Goal: Task Accomplishment & Management: Complete application form

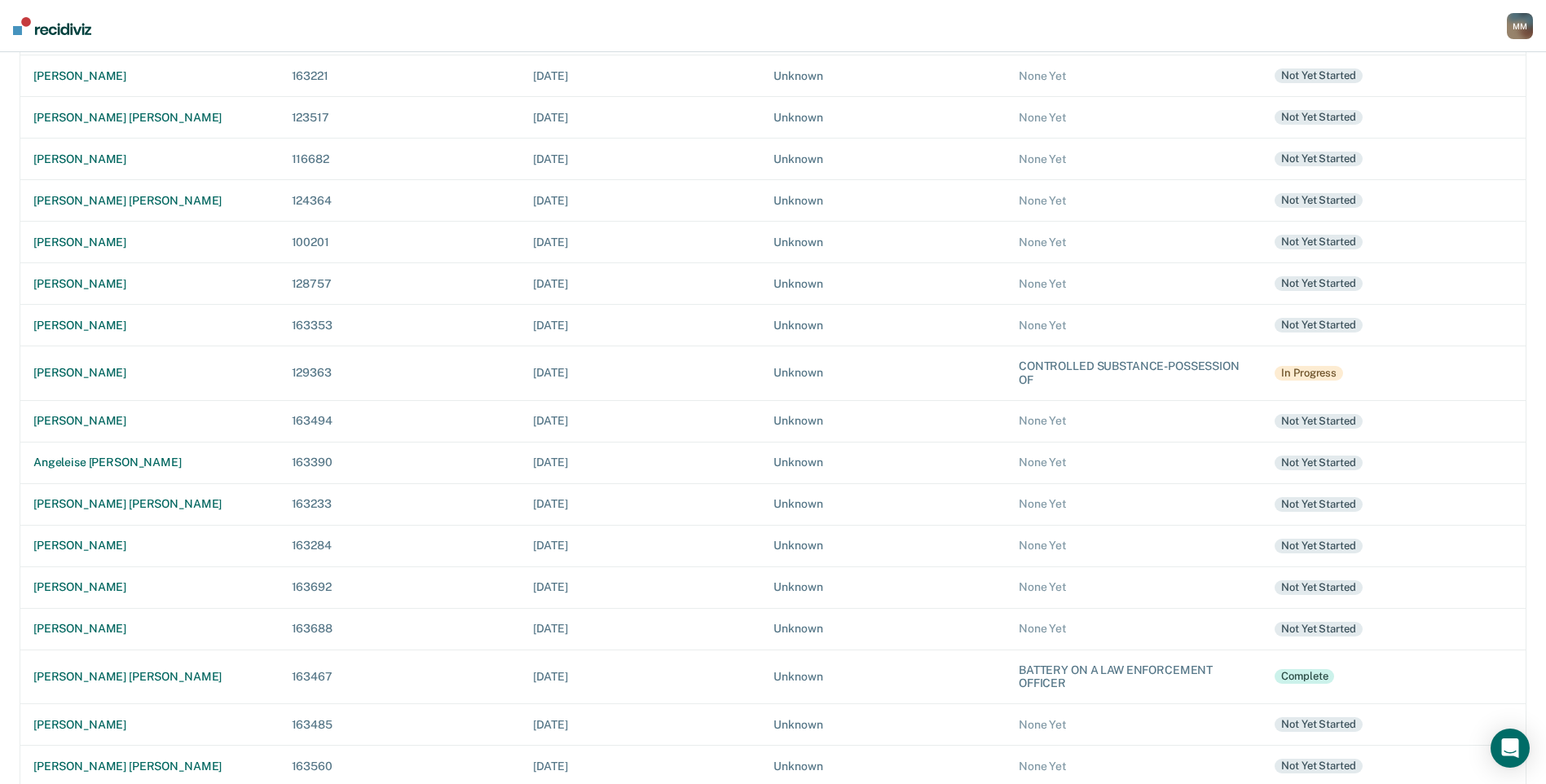
scroll to position [440, 0]
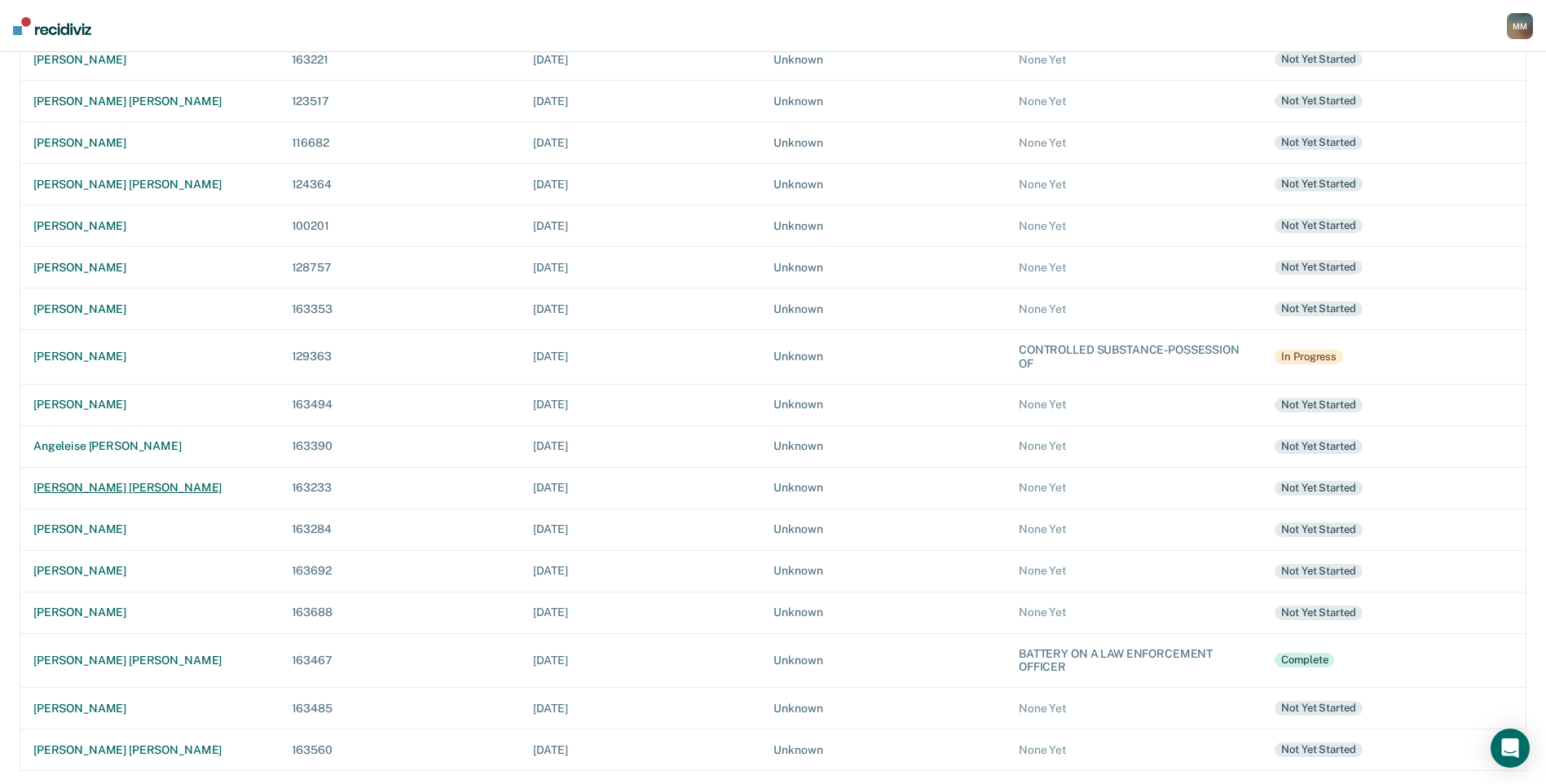
click at [127, 486] on div "[PERSON_NAME] [PERSON_NAME]" at bounding box center [149, 487] width 232 height 14
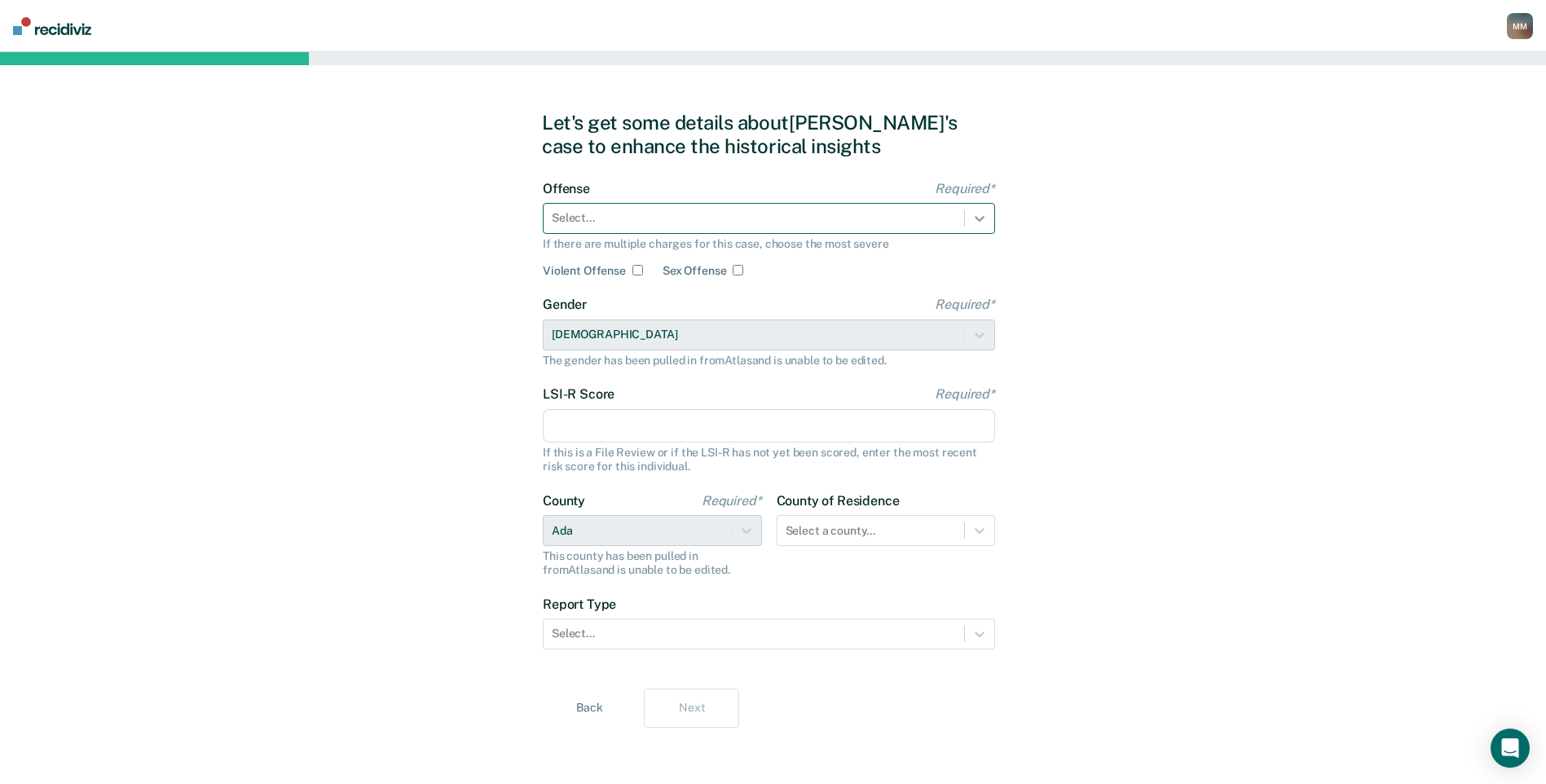
click at [966, 219] on div at bounding box center [979, 218] width 30 height 30
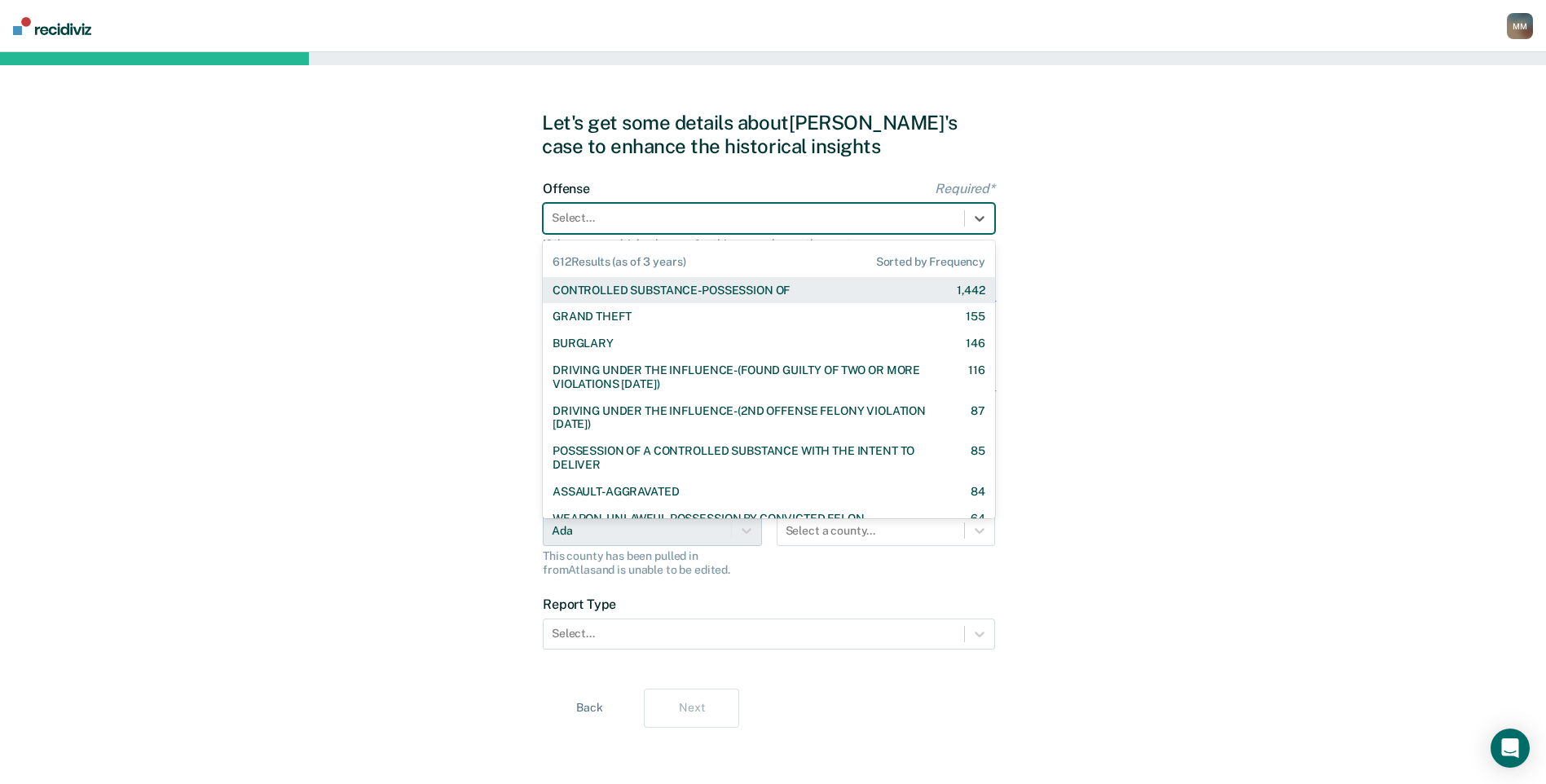
click at [836, 296] on div "CONTROLLED SUBSTANCE-POSSESSION OF 1,442" at bounding box center [769, 290] width 433 height 14
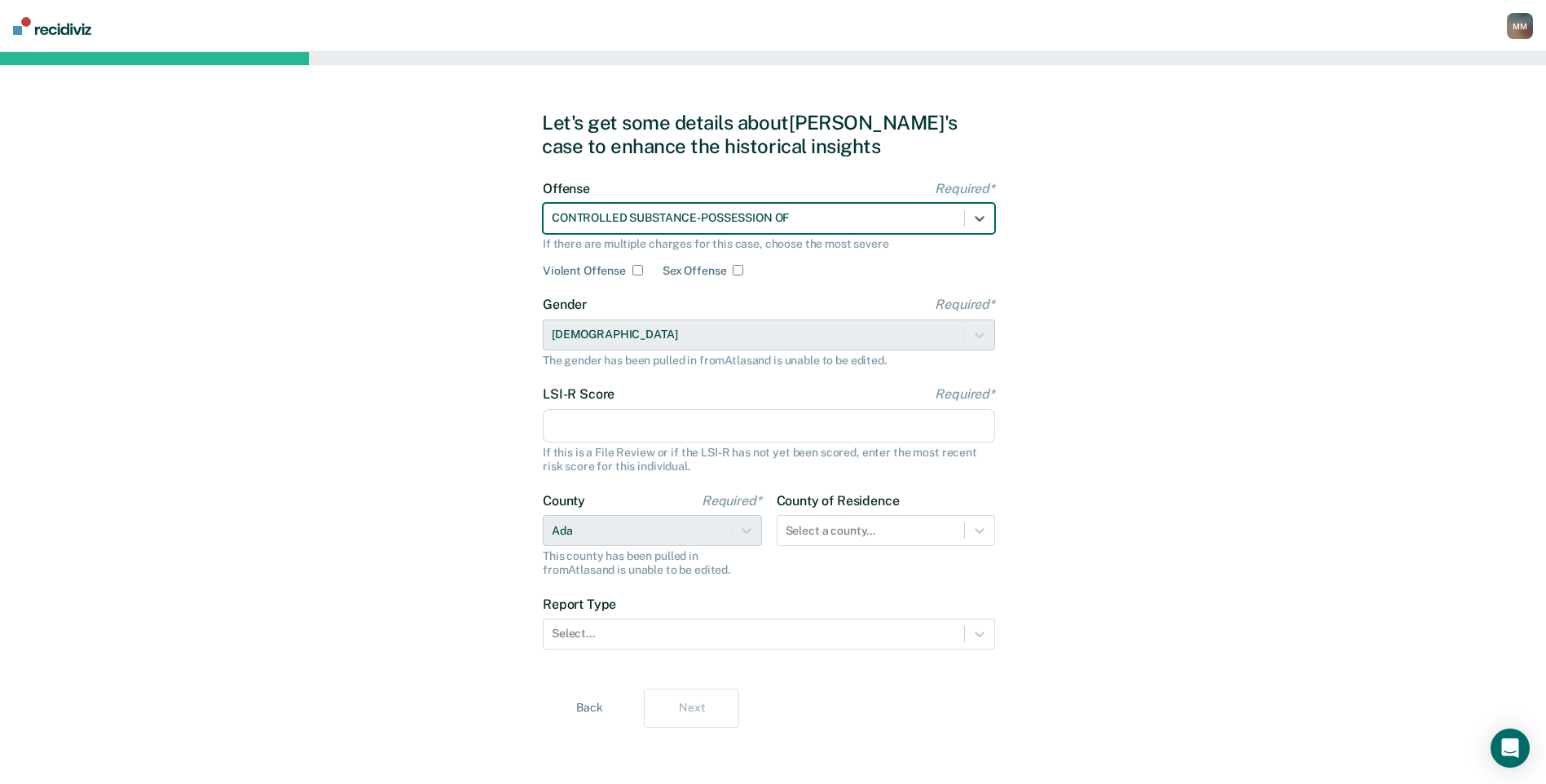
click at [588, 419] on input "LSI-R Score Required*" at bounding box center [769, 426] width 452 height 34
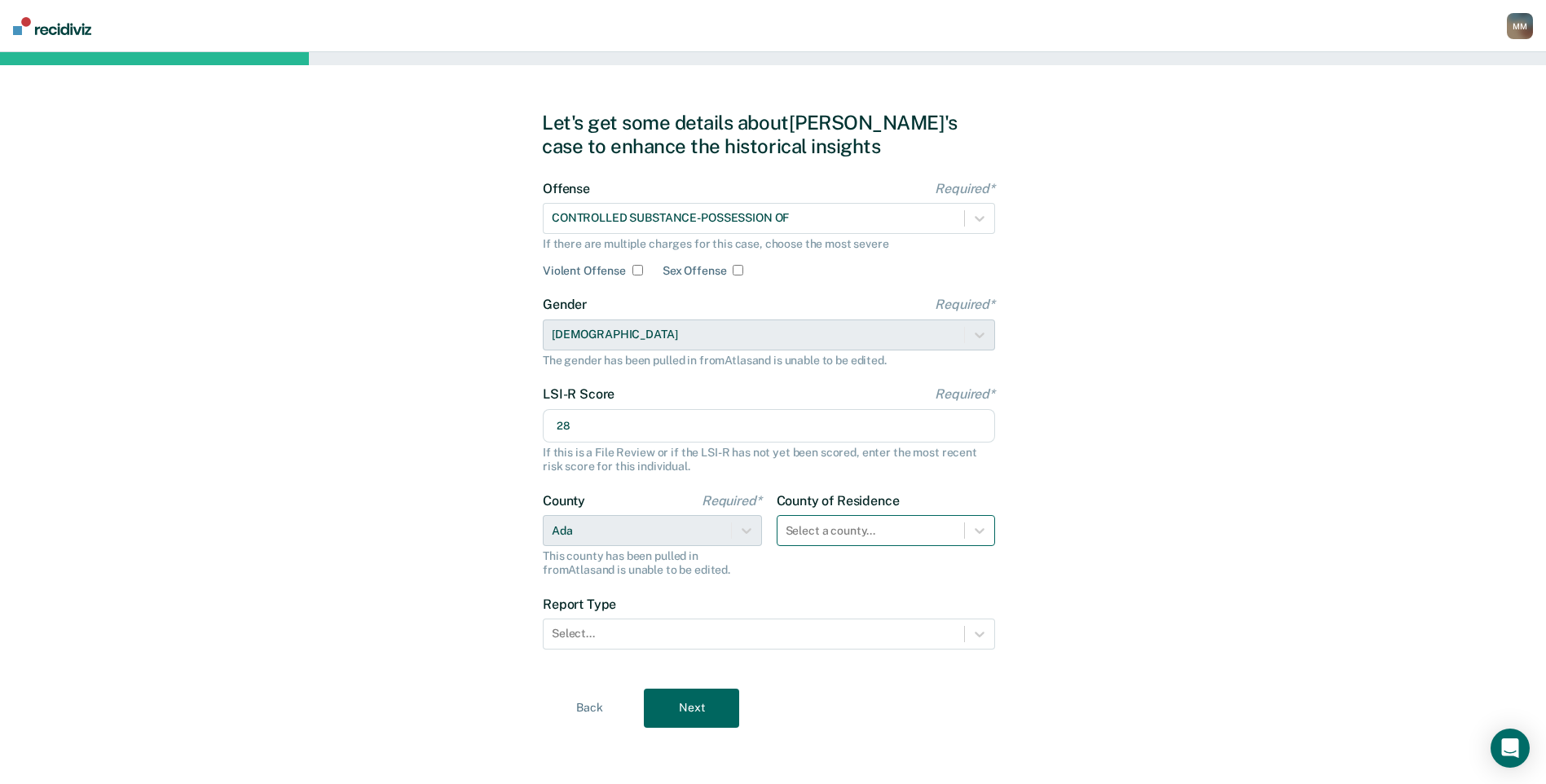
type input "28"
click at [832, 525] on div at bounding box center [871, 530] width 171 height 17
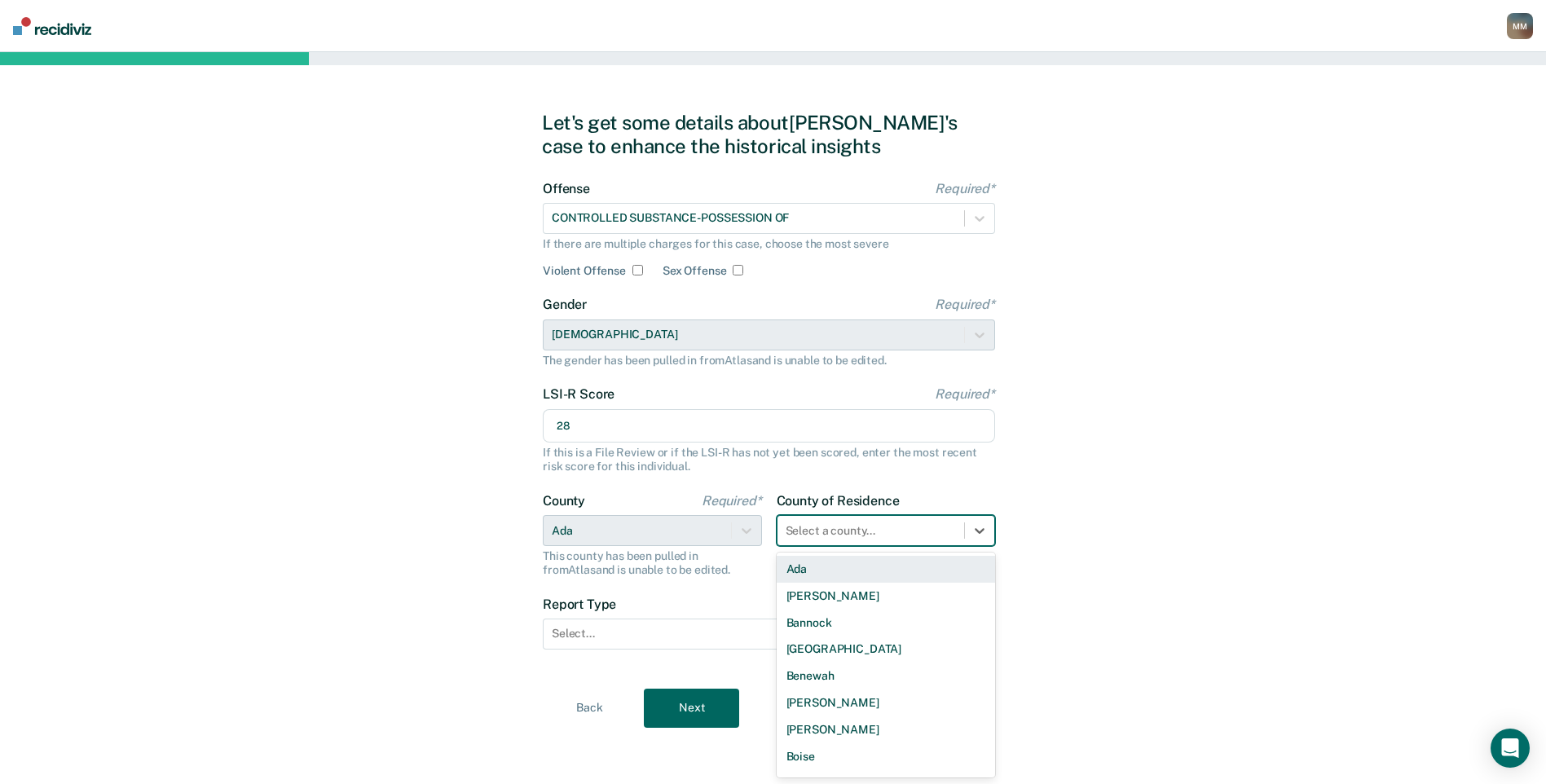
scroll to position [3, 0]
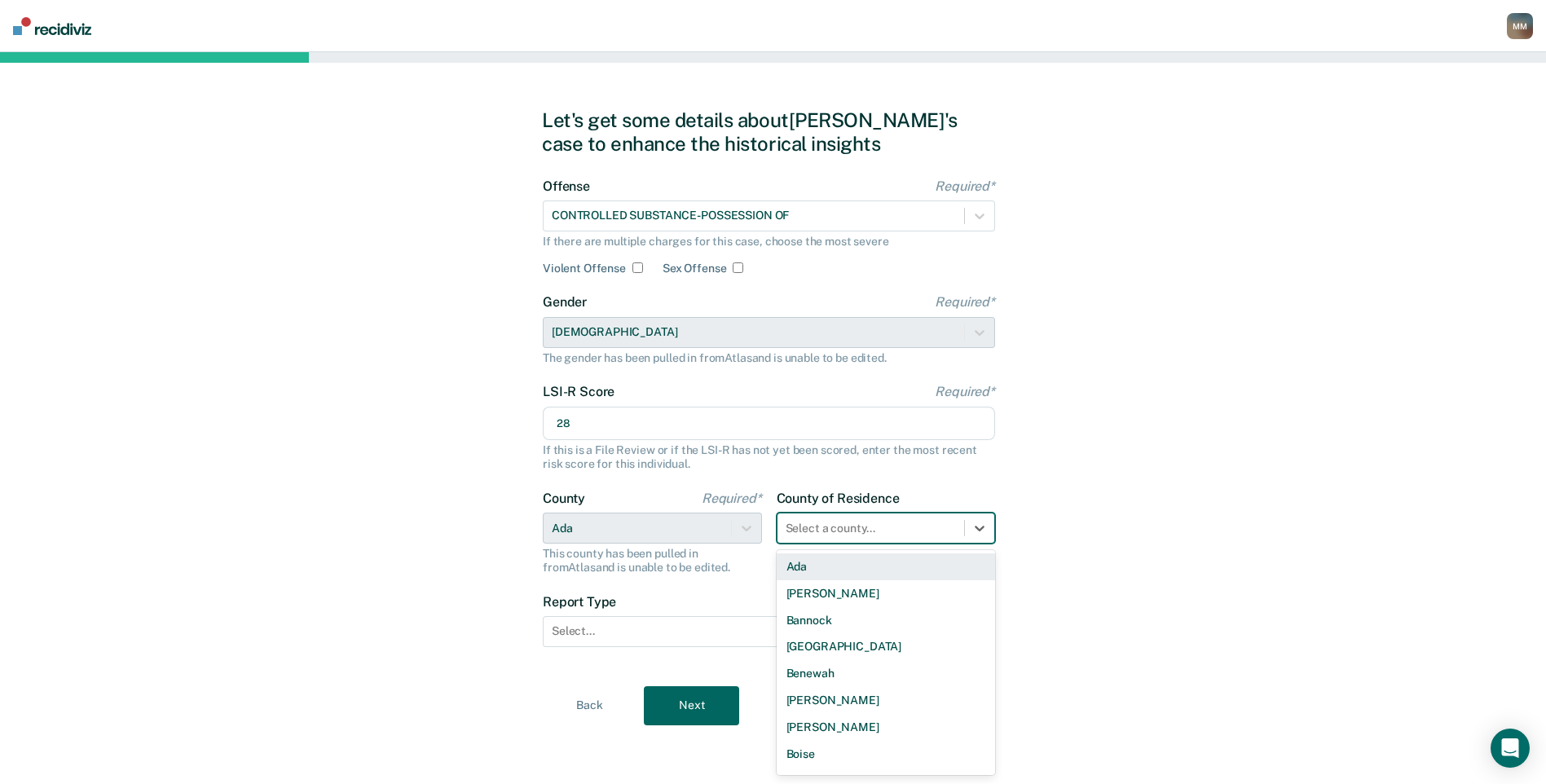
click at [825, 569] on div "Ada" at bounding box center [885, 566] width 219 height 27
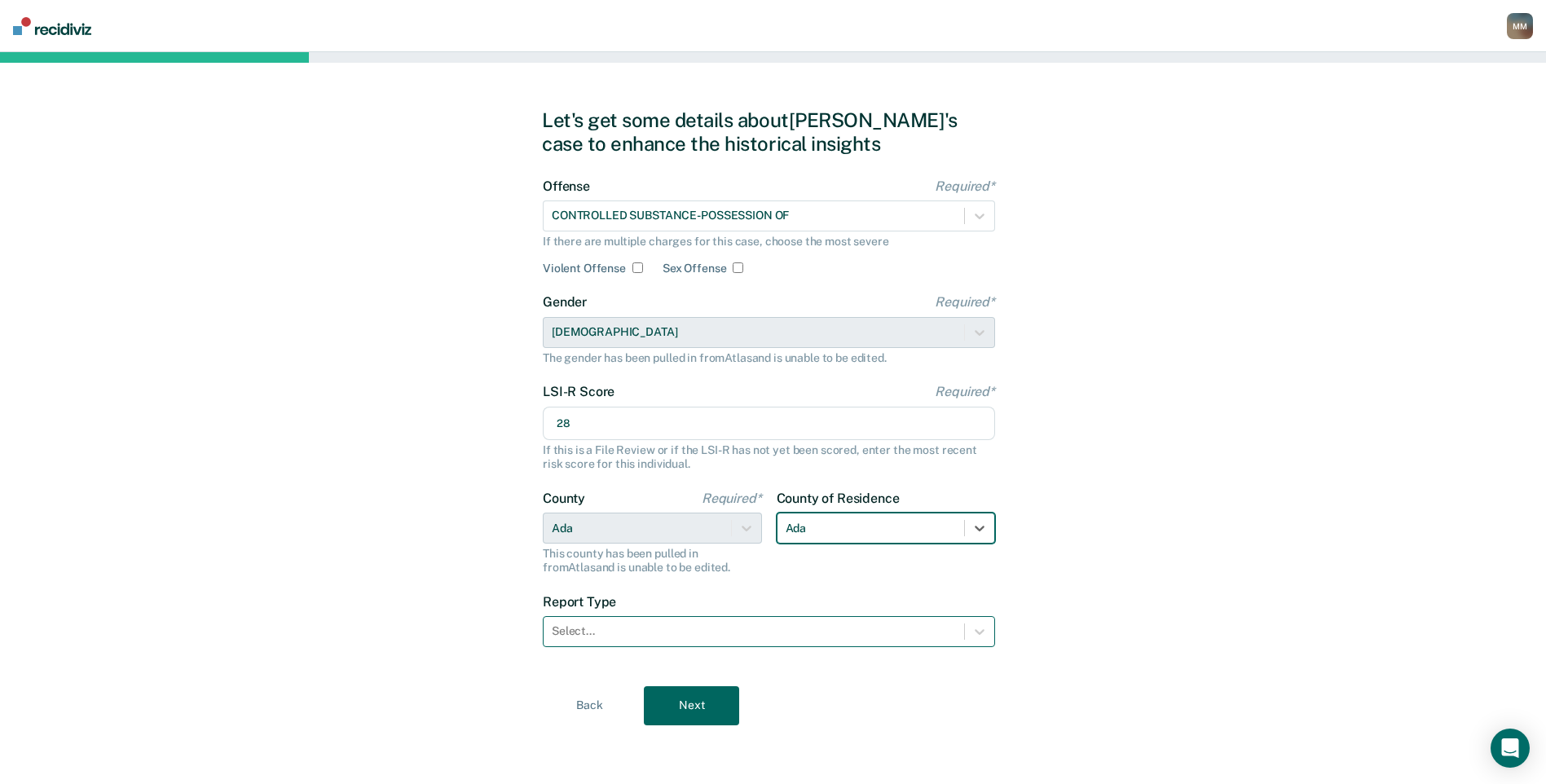
click at [690, 632] on div at bounding box center [754, 630] width 404 height 17
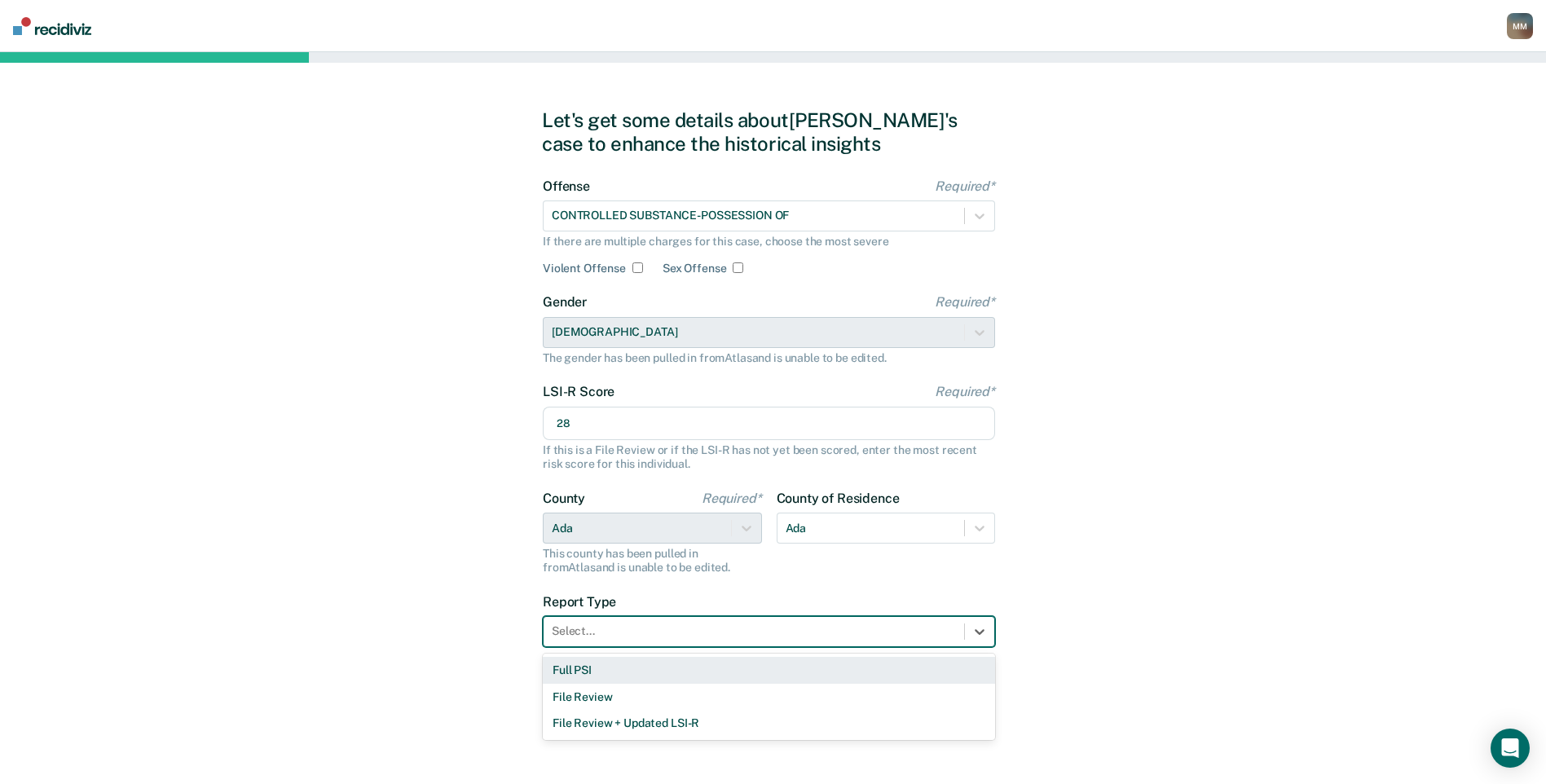
click at [666, 678] on div "Full PSI" at bounding box center [769, 670] width 452 height 27
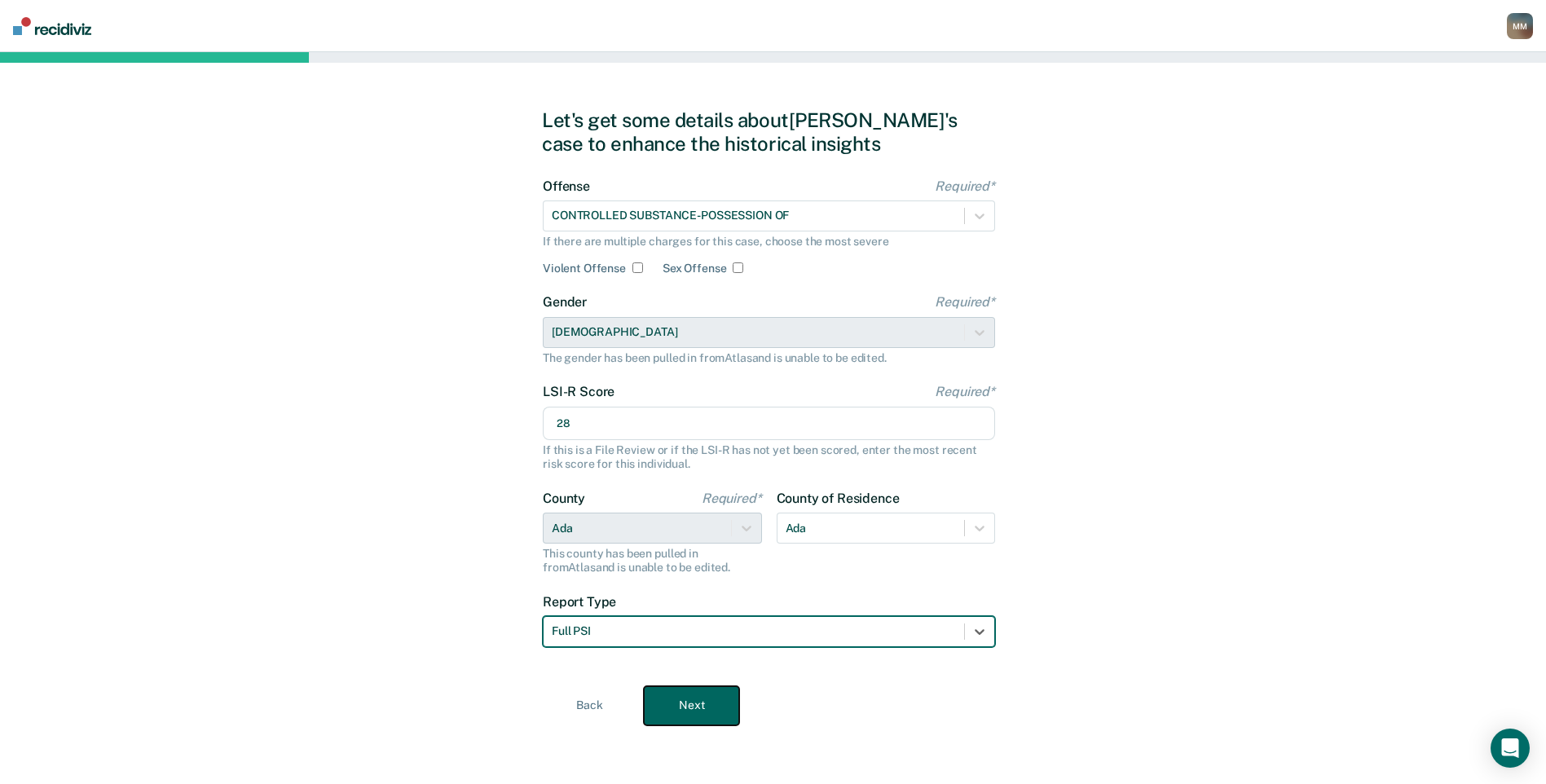
click at [671, 705] on button "Next" at bounding box center [692, 705] width 95 height 39
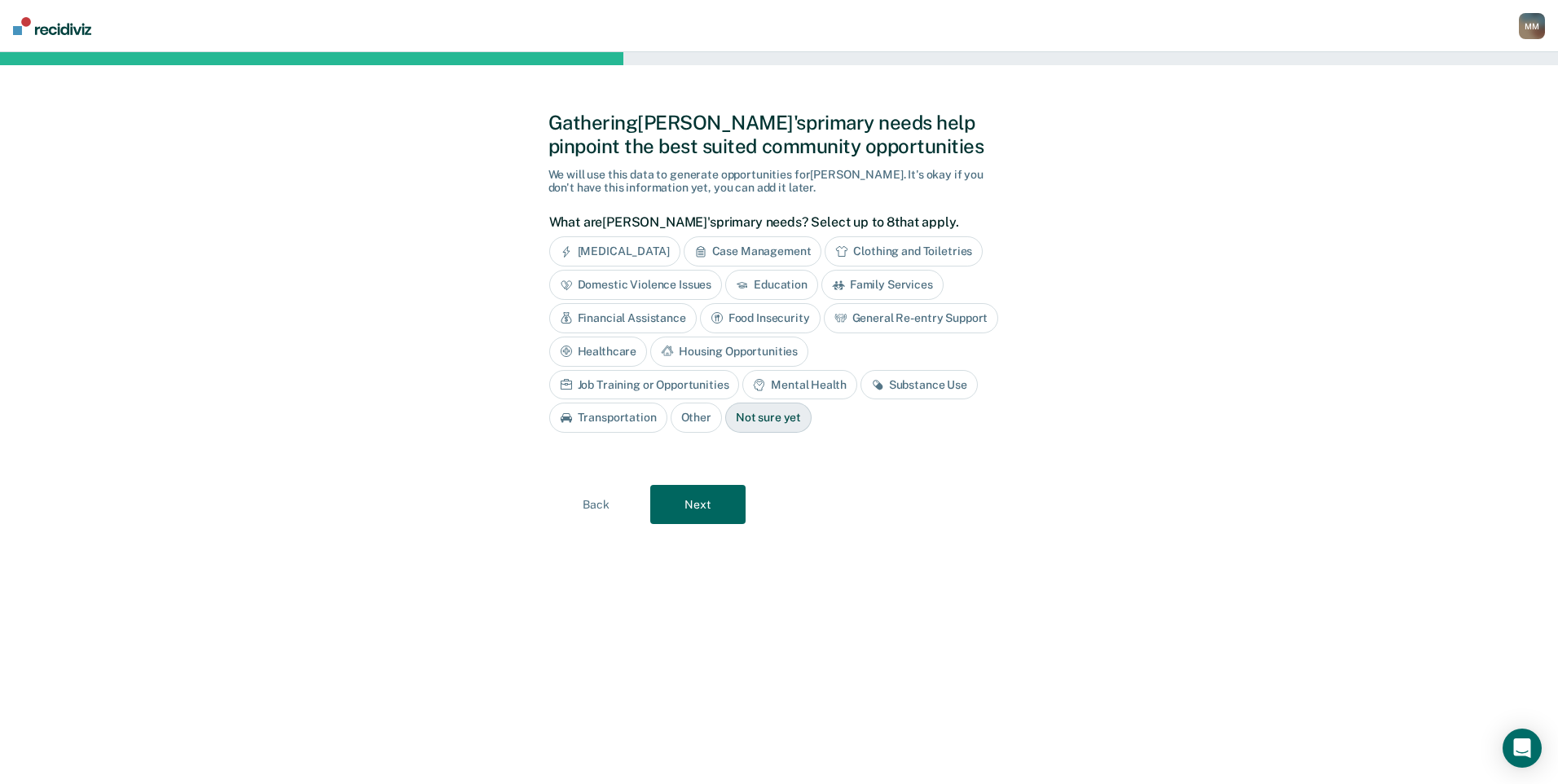
click at [792, 284] on div "Education" at bounding box center [771, 284] width 93 height 30
click at [866, 312] on div "General Re-entry Support" at bounding box center [911, 318] width 176 height 30
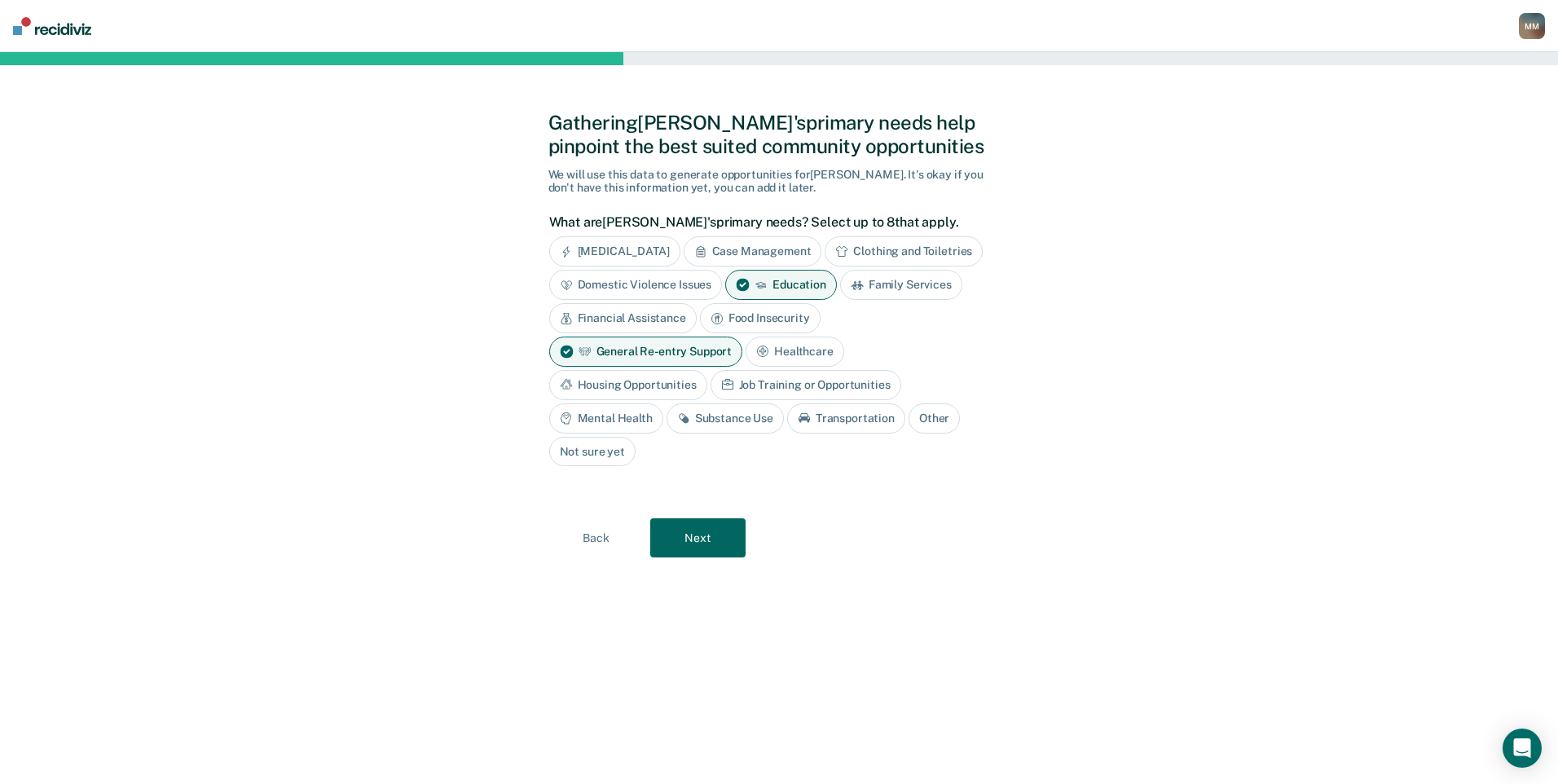
click at [740, 415] on div "Substance Use" at bounding box center [725, 418] width 117 height 30
click at [702, 531] on button "Next" at bounding box center [698, 537] width 95 height 39
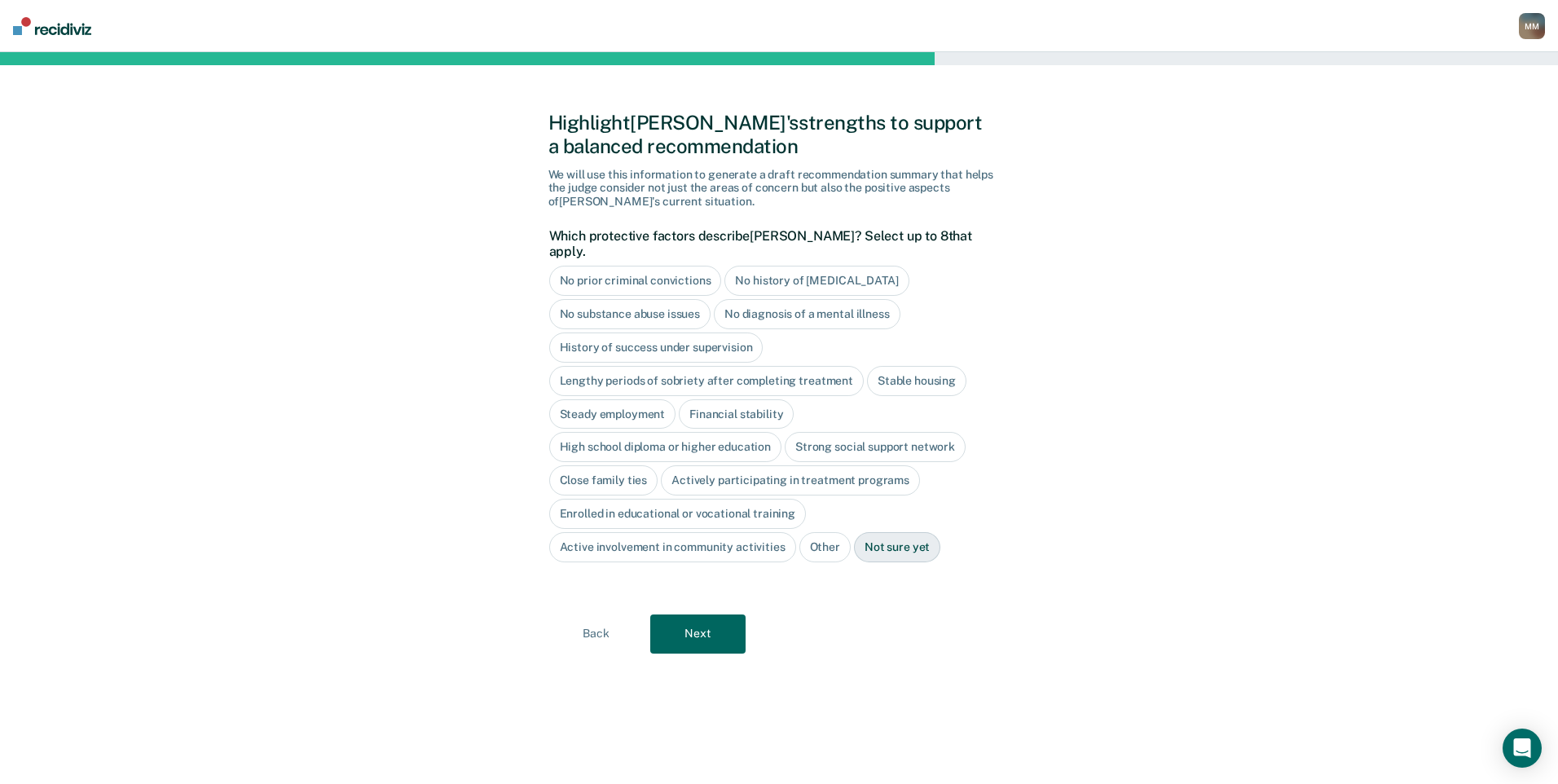
click at [767, 267] on div "No history of [MEDICAL_DATA]" at bounding box center [816, 280] width 185 height 30
click at [632, 469] on div "Close family ties" at bounding box center [603, 480] width 109 height 30
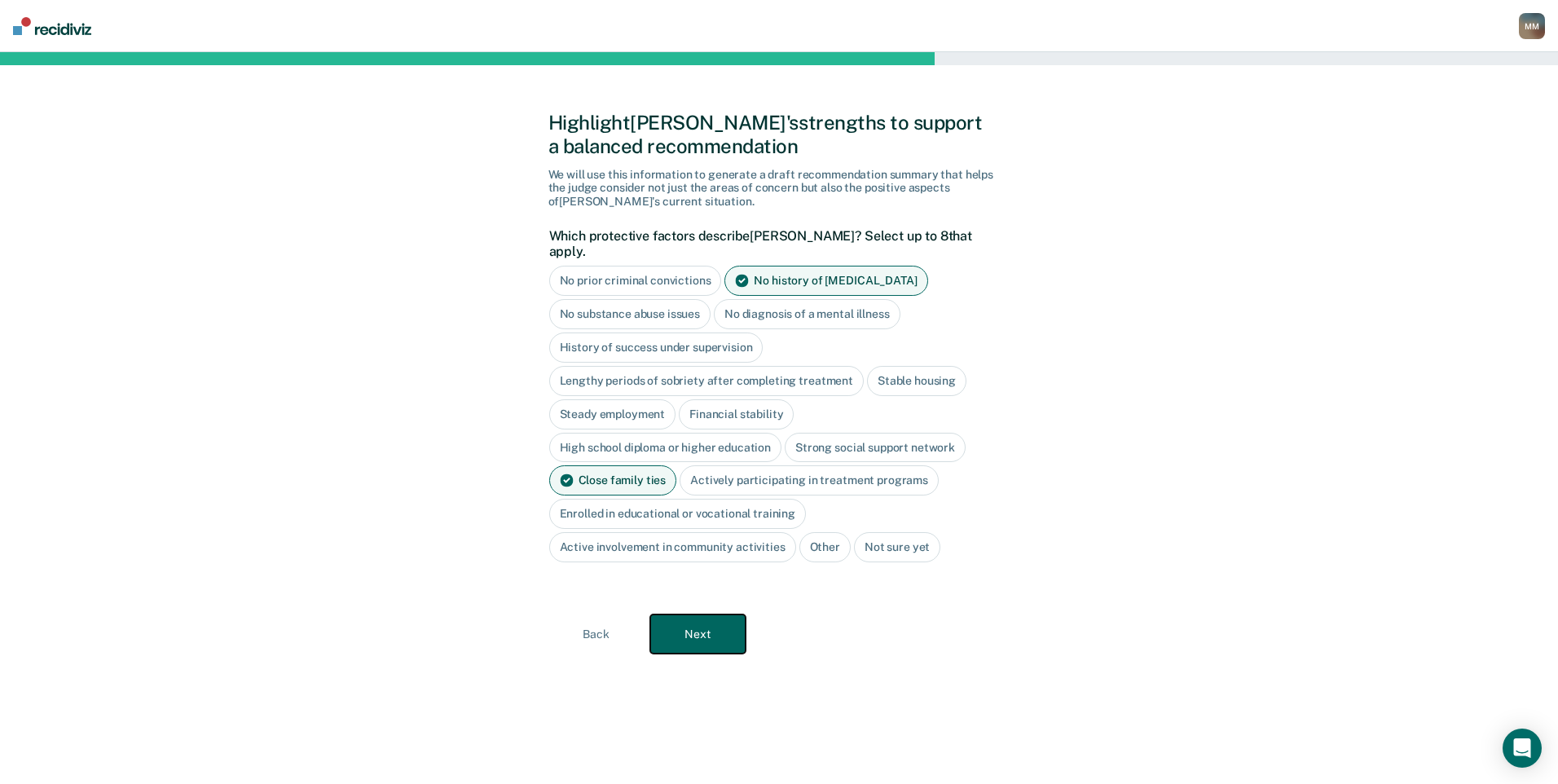
click at [718, 615] on button "Next" at bounding box center [698, 633] width 95 height 39
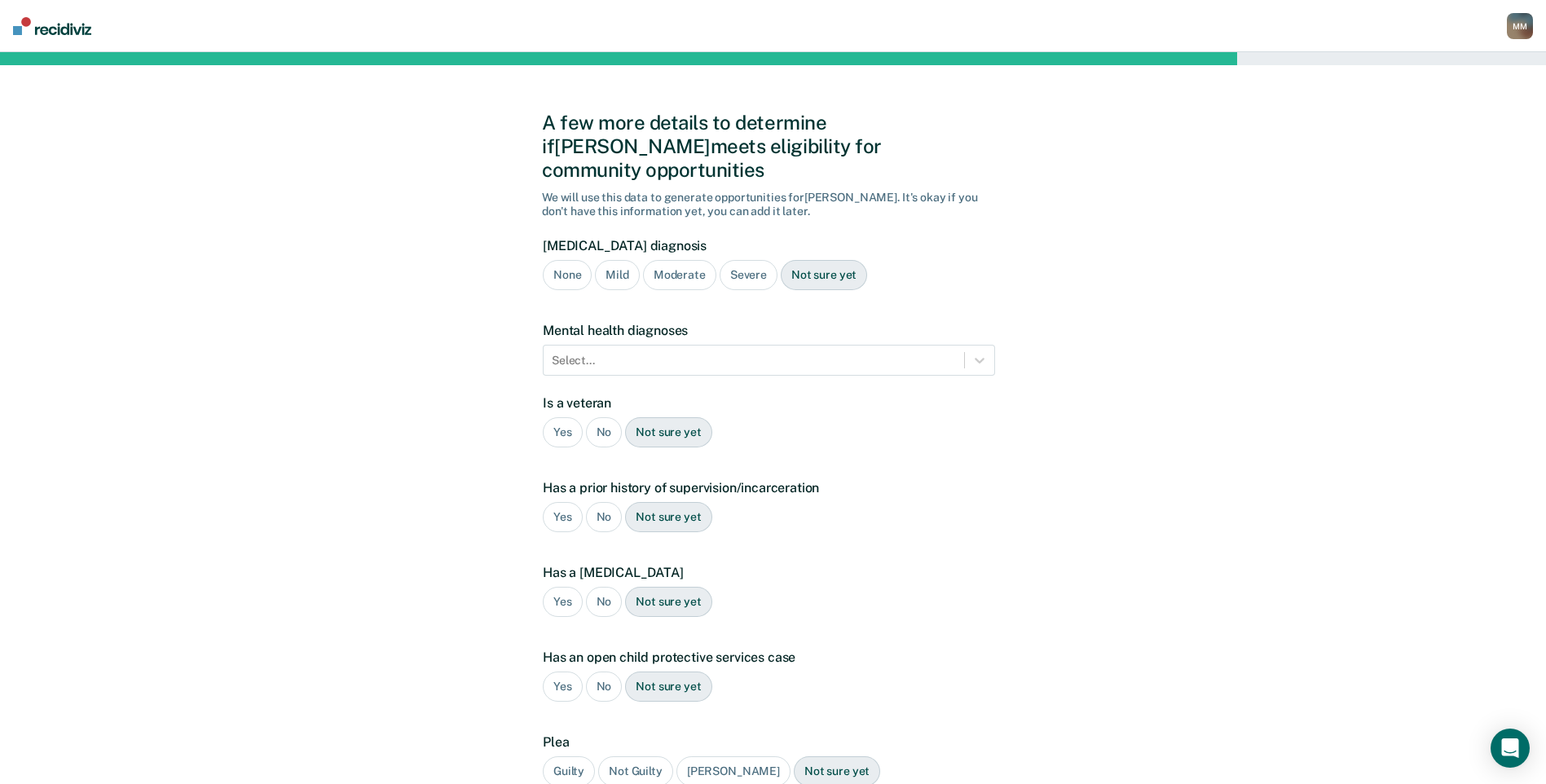
click at [604, 417] on div "No" at bounding box center [604, 431] width 37 height 30
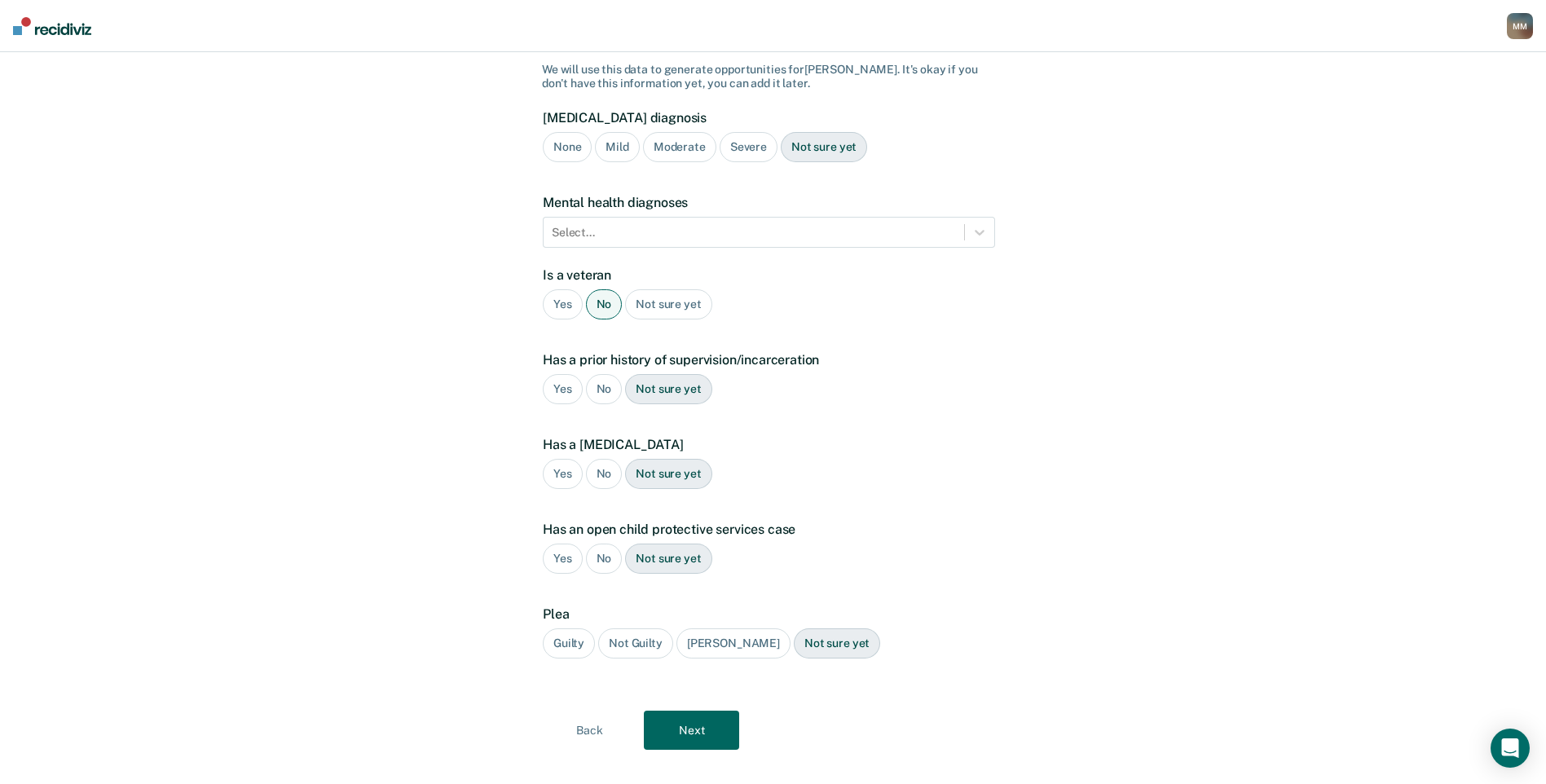
scroll to position [129, 0]
click at [606, 373] on div "No" at bounding box center [604, 387] width 37 height 30
click at [602, 458] on div "No" at bounding box center [604, 473] width 37 height 30
click at [598, 543] on div "No" at bounding box center [604, 557] width 37 height 30
click at [570, 627] on div "Guilty" at bounding box center [569, 642] width 52 height 30
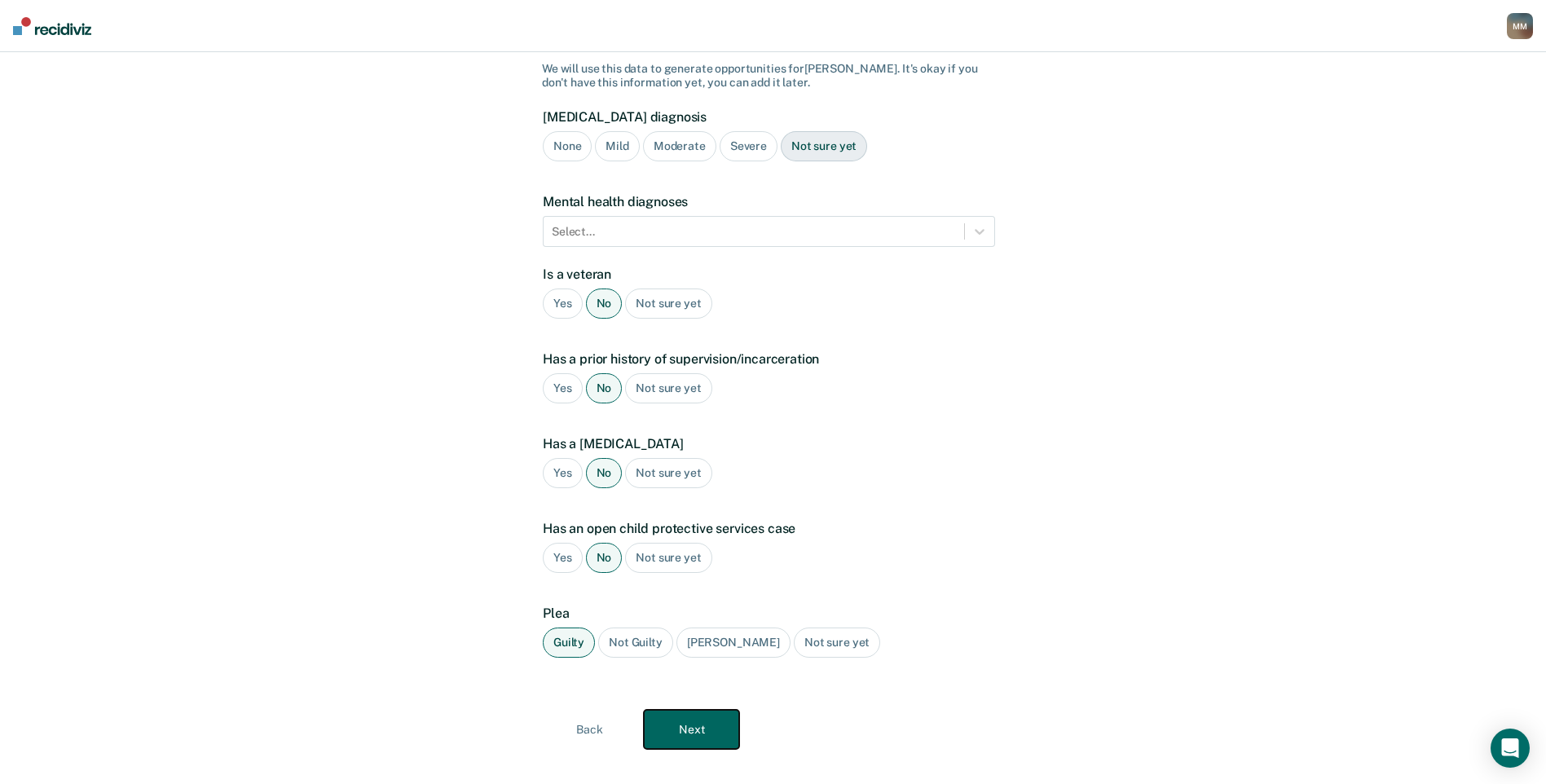
click at [674, 709] on button "Next" at bounding box center [692, 728] width 95 height 39
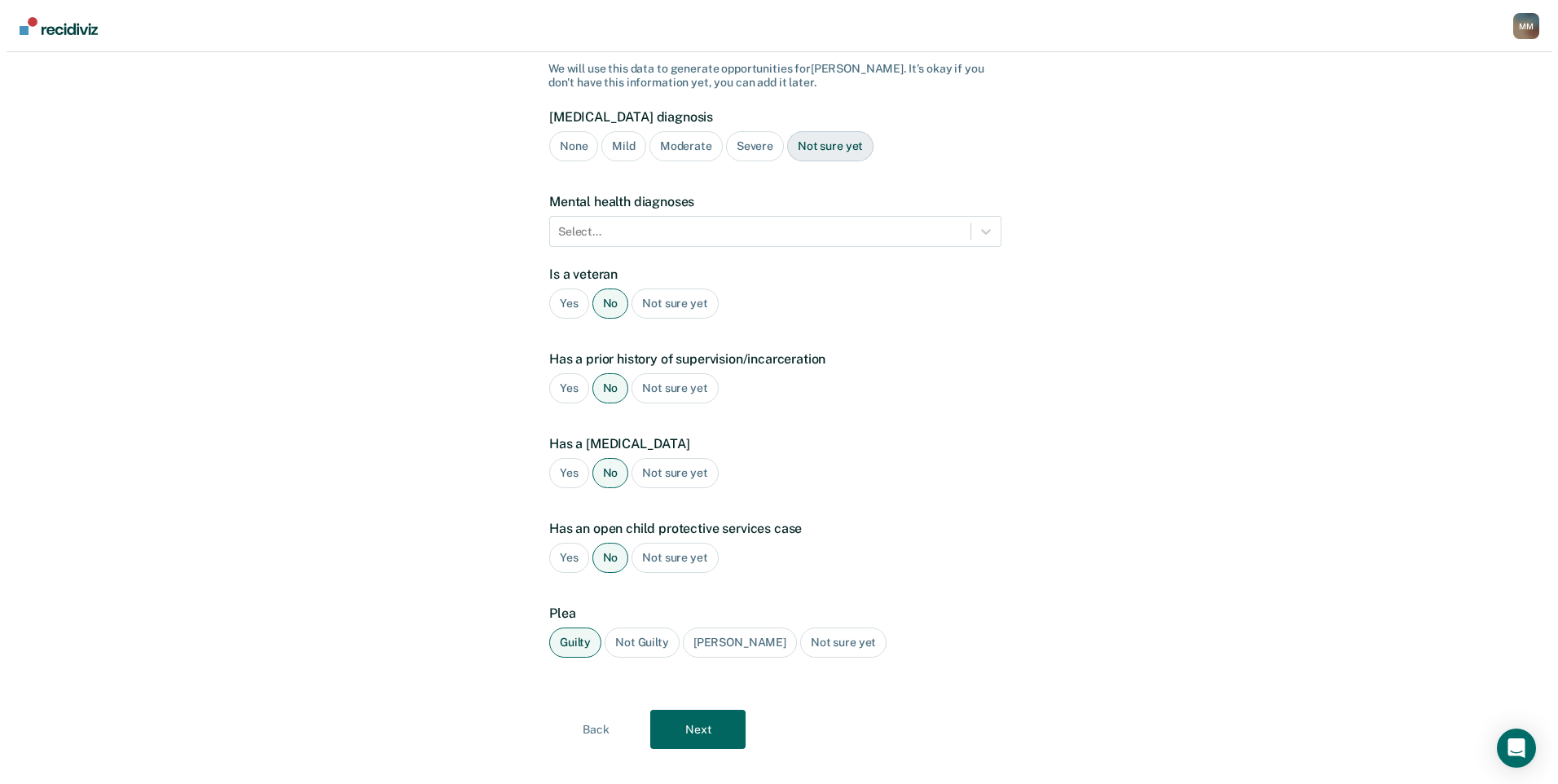
scroll to position [0, 0]
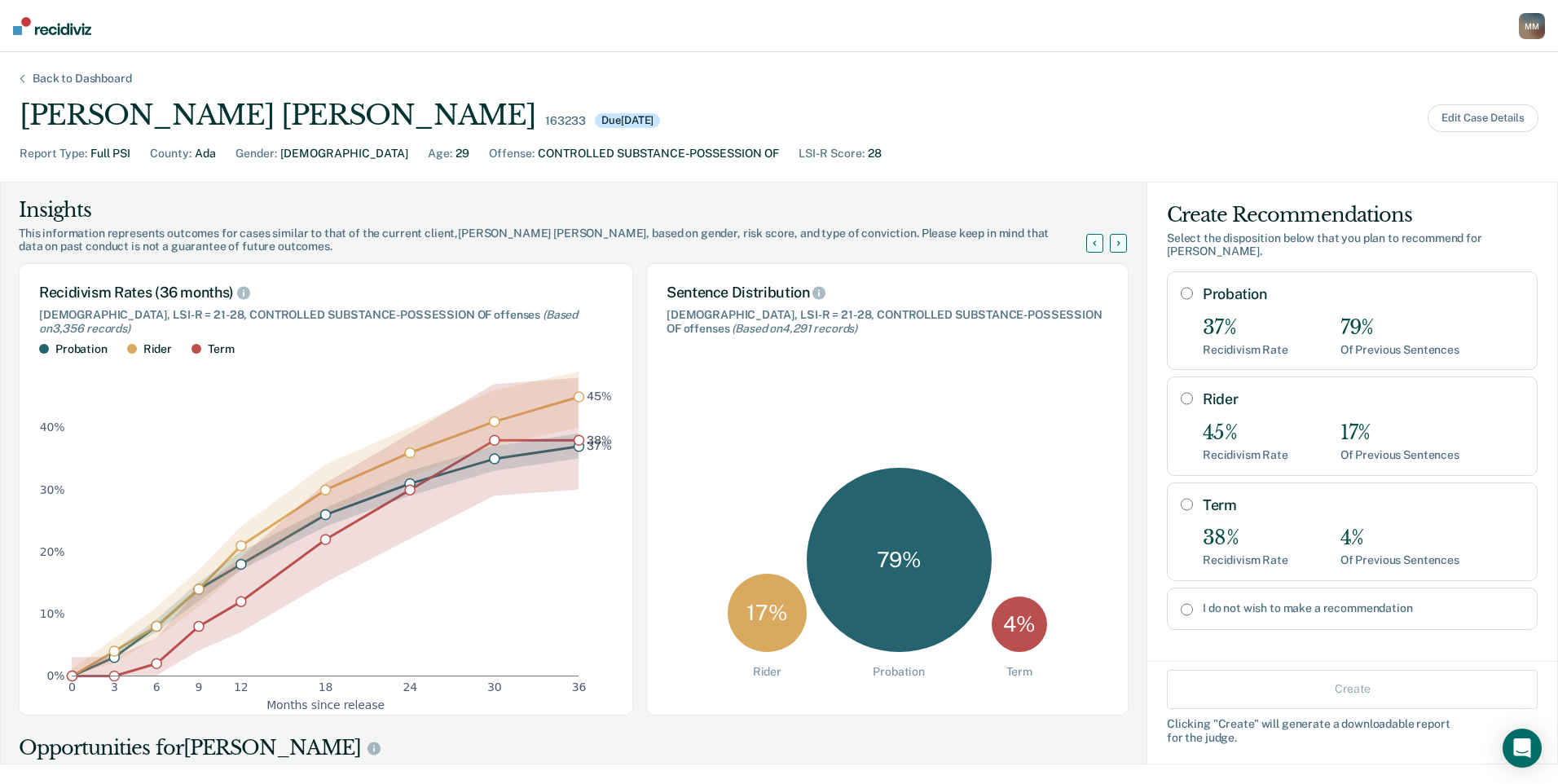
click at [1181, 603] on input "I do not wish to make a recommendation" at bounding box center [1187, 609] width 13 height 13
radio input "true"
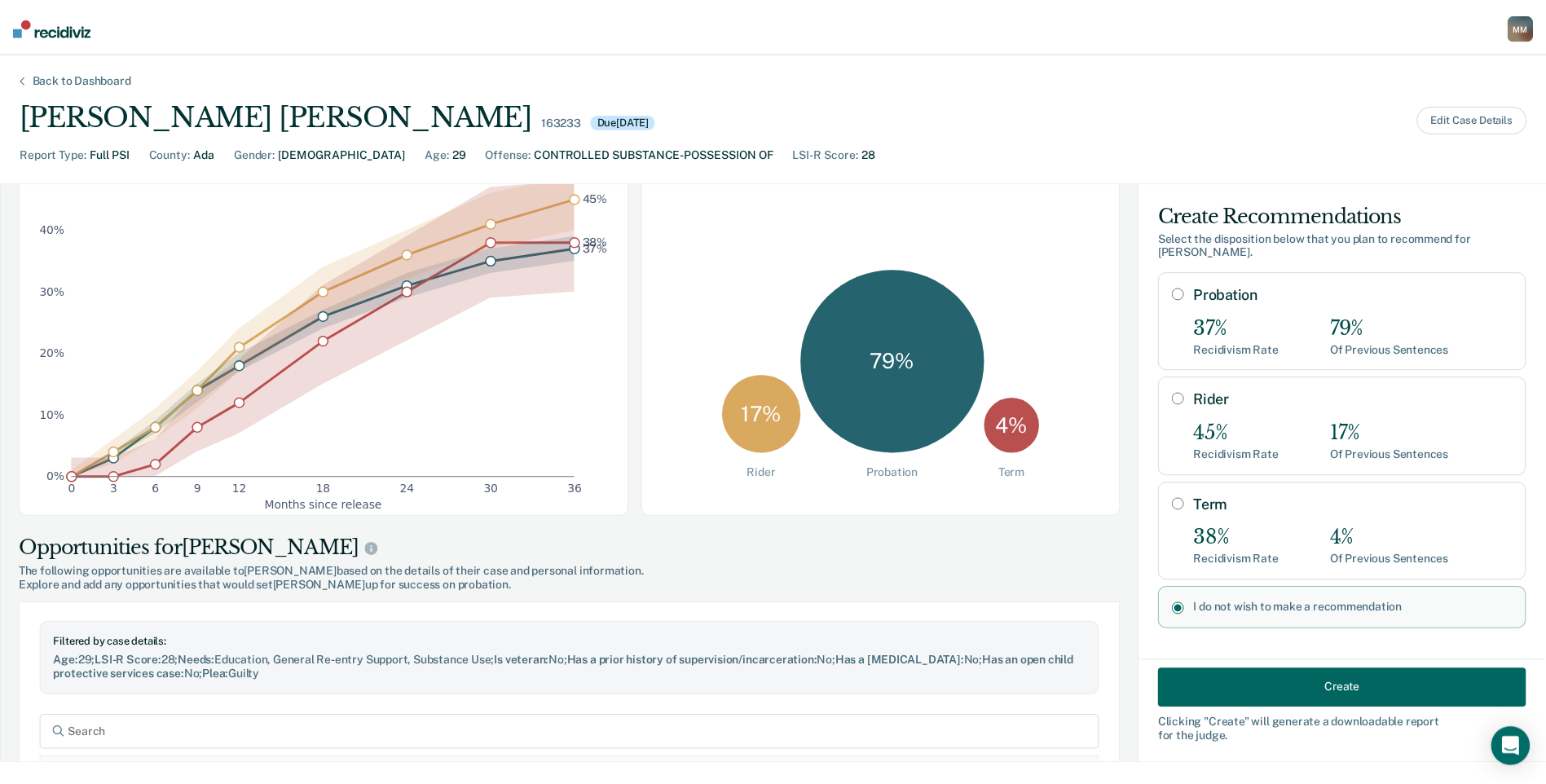
scroll to position [271, 0]
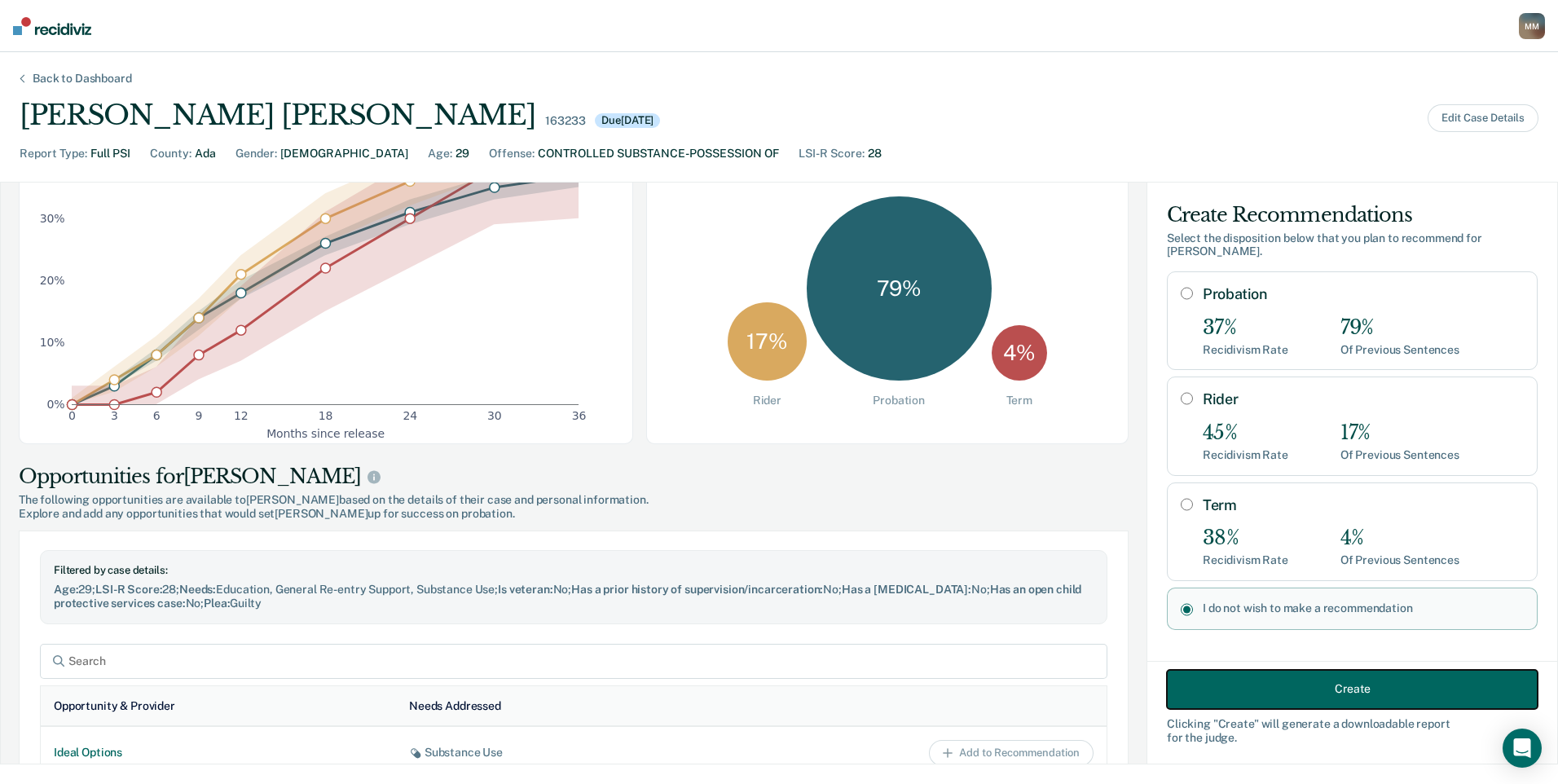
click at [1291, 683] on button "Create" at bounding box center [1353, 688] width 371 height 39
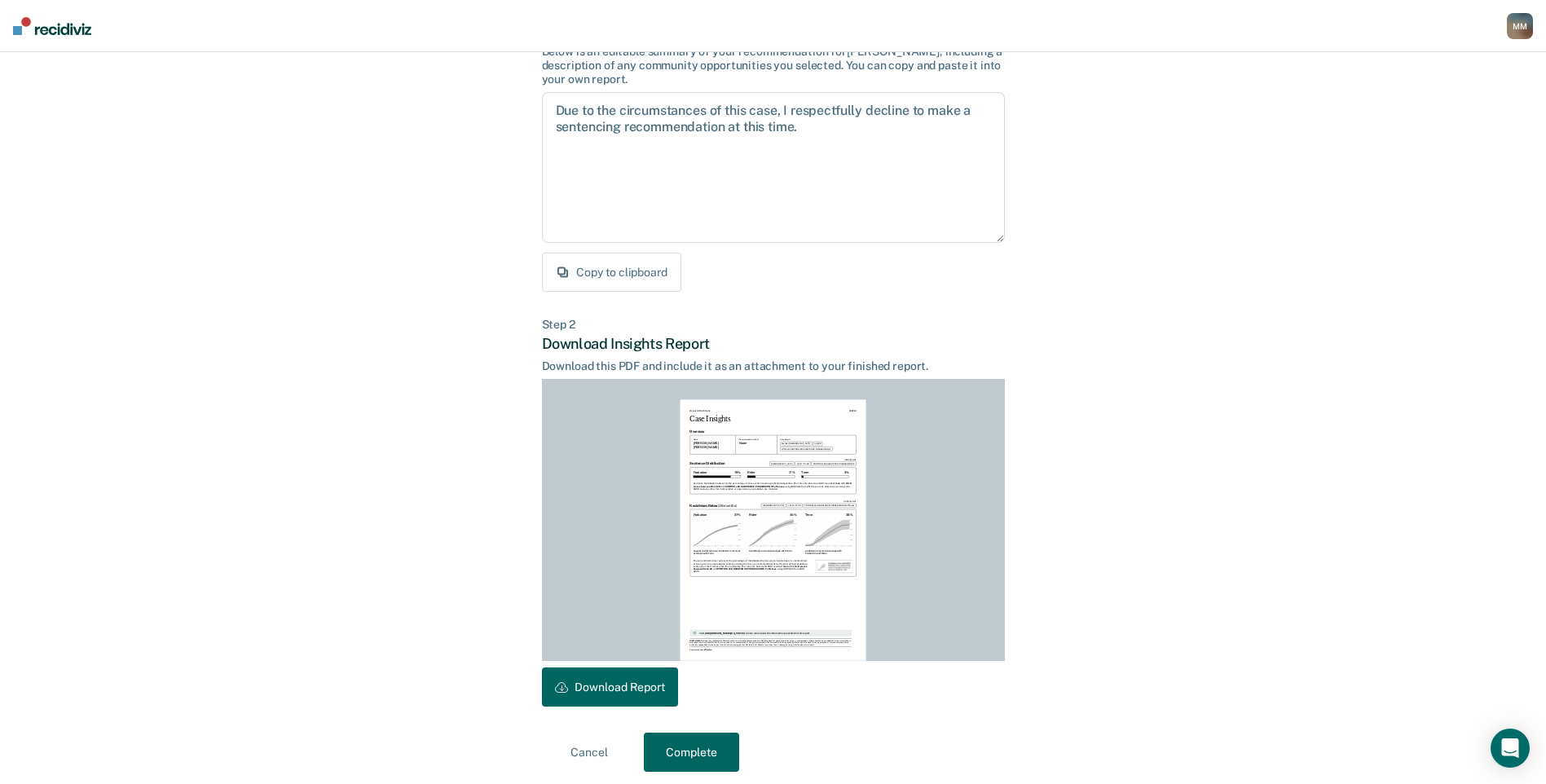
scroll to position [145, 0]
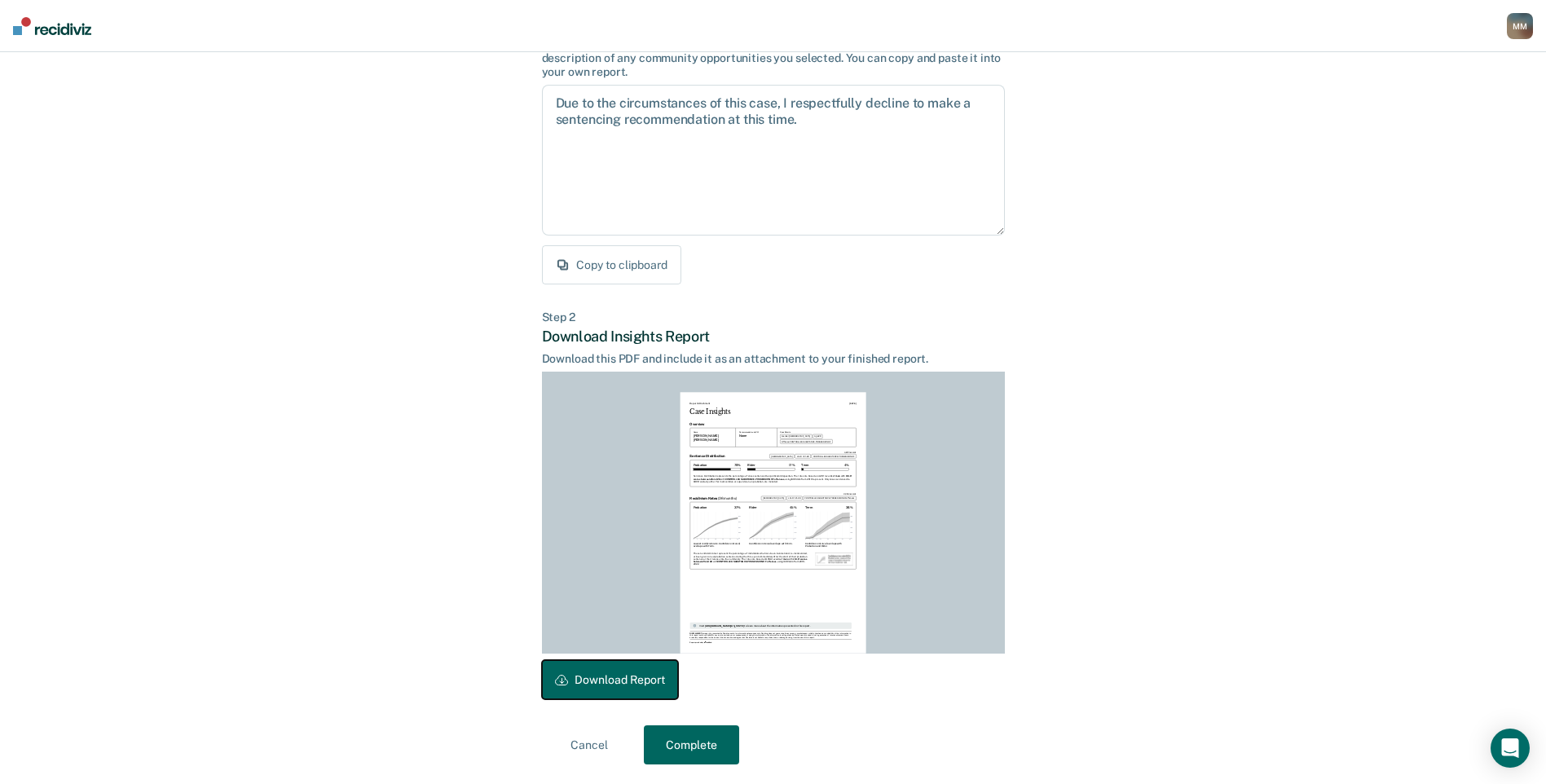
click at [621, 667] on button "Download Report" at bounding box center [610, 679] width 136 height 39
click at [685, 745] on button "Complete" at bounding box center [692, 743] width 95 height 39
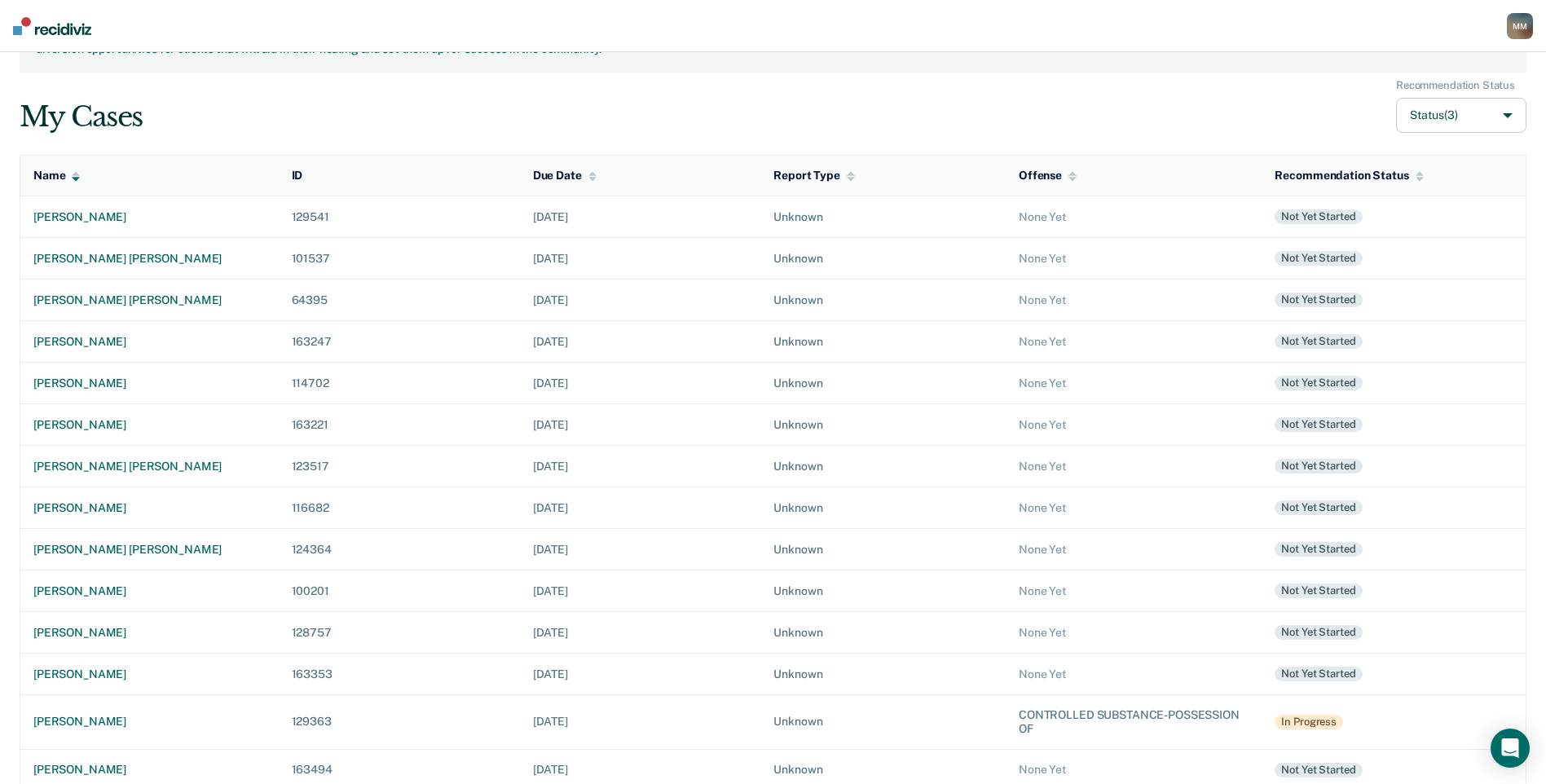
scroll to position [55, 0]
